Goal: Transaction & Acquisition: Purchase product/service

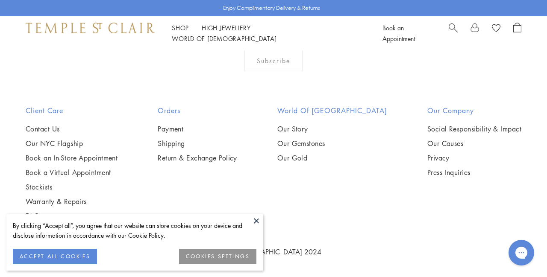
scroll to position [670, 0]
click at [0, 0] on img at bounding box center [0, 0] width 0 height 0
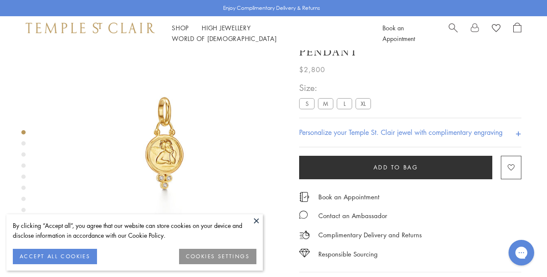
click at [187, 32] on link "Shop Shop" at bounding box center [180, 27] width 17 height 9
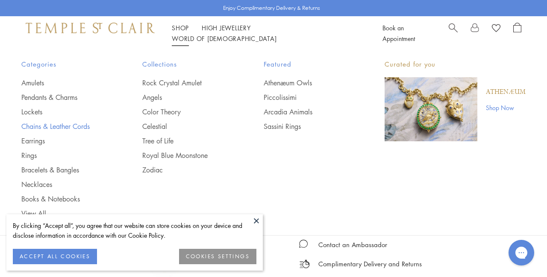
click at [75, 126] on link "Chains & Leather Cords" at bounding box center [64, 126] width 87 height 9
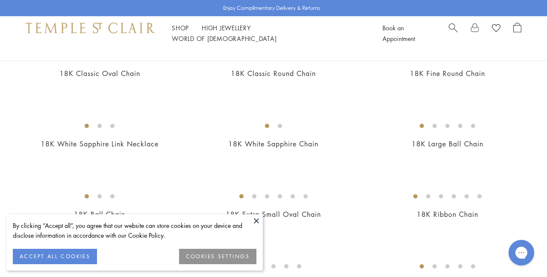
scroll to position [258, 0]
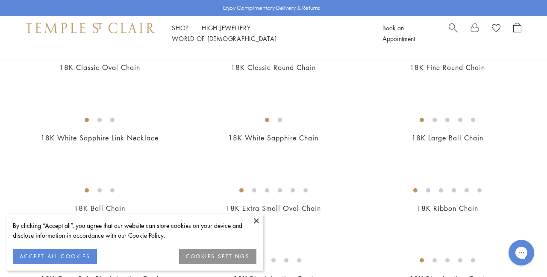
click at [257, 221] on button at bounding box center [256, 220] width 13 height 13
click at [255, 222] on button at bounding box center [256, 220] width 13 height 13
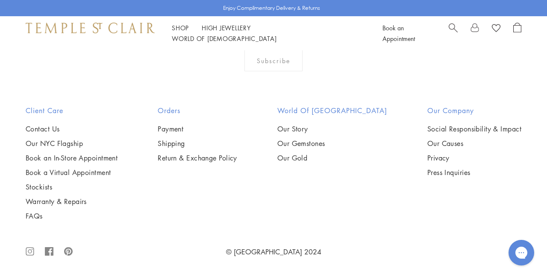
scroll to position [975, 0]
click at [0, 0] on img at bounding box center [0, 0] width 0 height 0
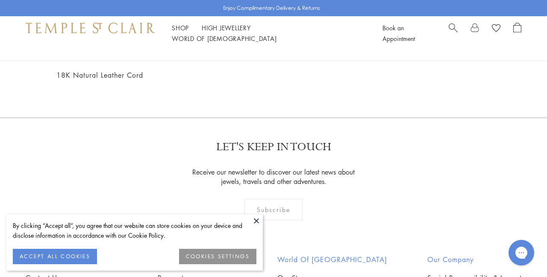
scroll to position [603, 0]
click at [0, 0] on img at bounding box center [0, 0] width 0 height 0
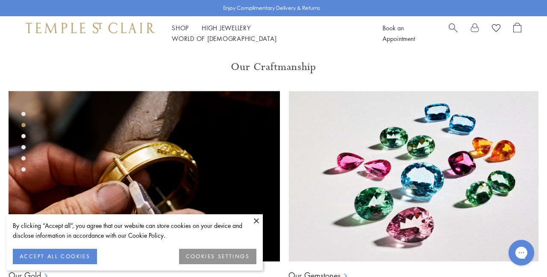
scroll to position [342, 0]
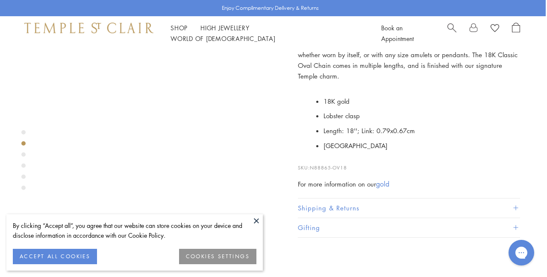
scroll to position [259, 1]
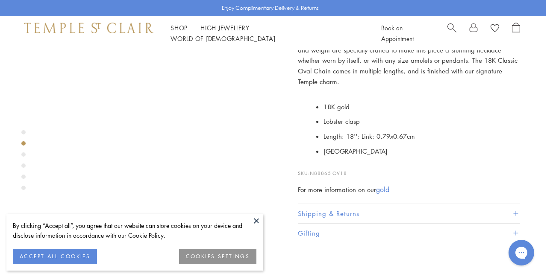
click at [0, 0] on h1 "#18"#" at bounding box center [0, 0] width 0 height 0
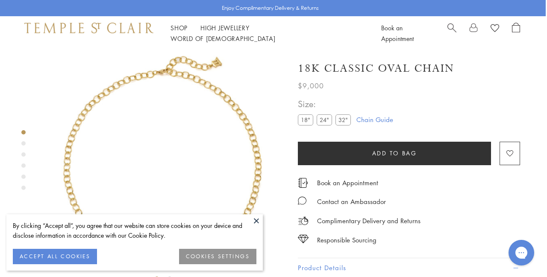
scroll to position [1, 1]
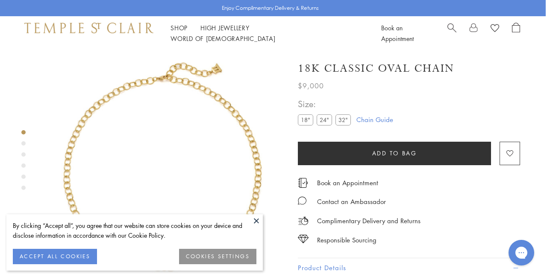
click at [305, 118] on label "18"" at bounding box center [305, 119] width 15 height 11
